Goal: Task Accomplishment & Management: Manage account settings

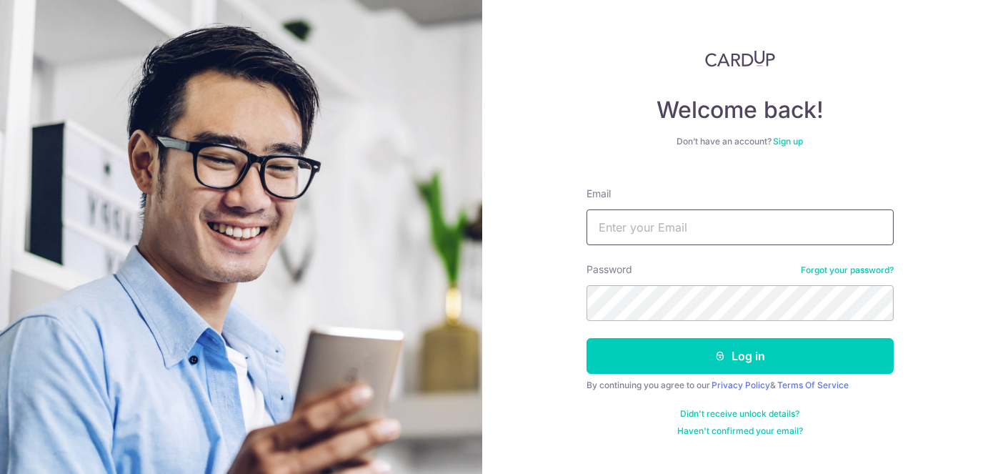
click at [756, 231] on input "Email" at bounding box center [739, 227] width 307 height 36
type input "[EMAIL_ADDRESS][DOMAIN_NAME]"
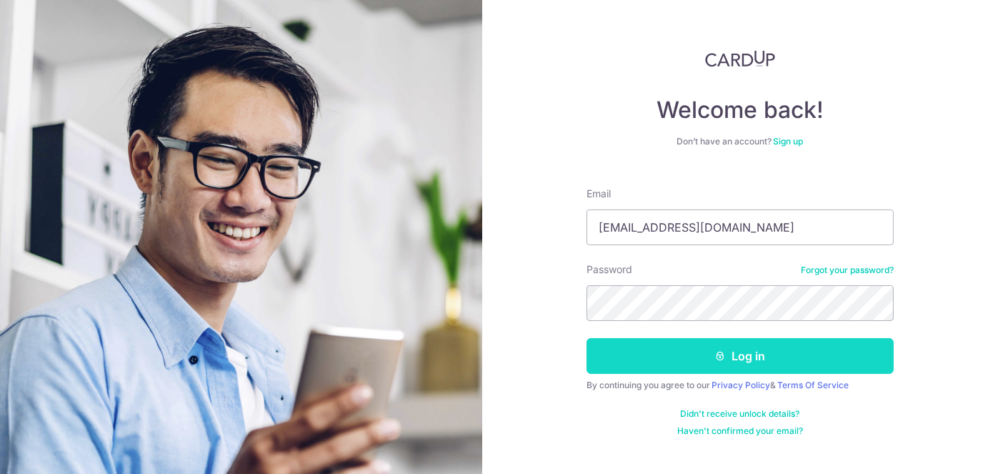
click at [748, 353] on button "Log in" at bounding box center [739, 356] width 307 height 36
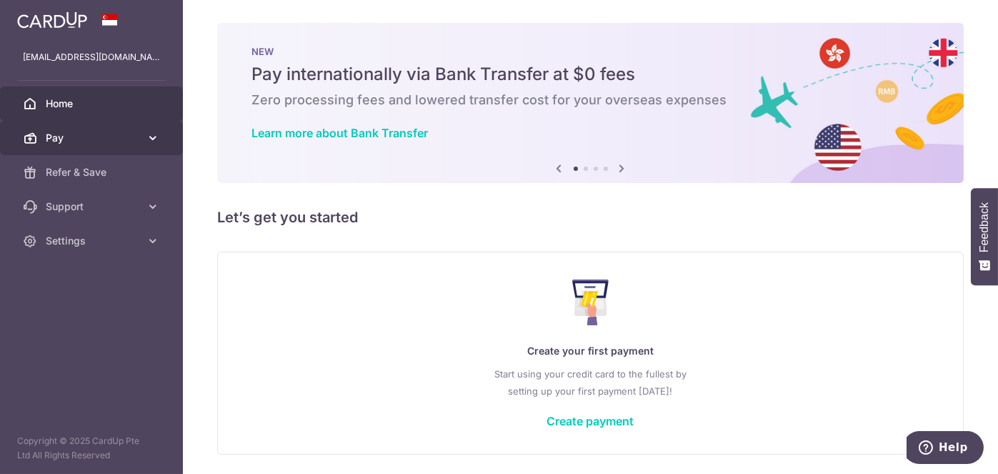
click at [154, 133] on icon at bounding box center [153, 138] width 14 height 14
click at [34, 101] on icon at bounding box center [30, 103] width 14 height 14
